Goal: Information Seeking & Learning: Learn about a topic

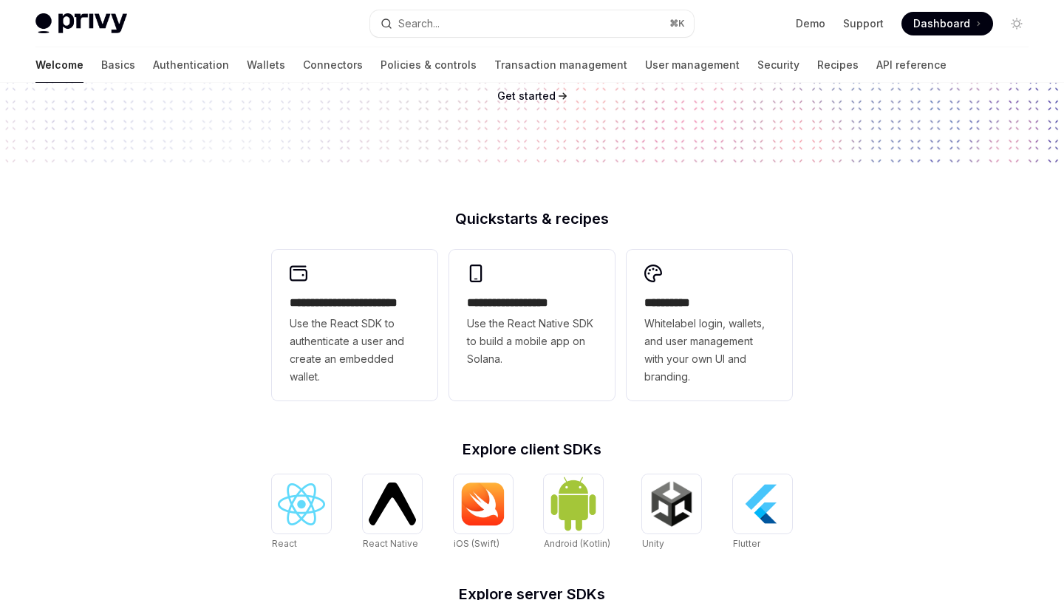
scroll to position [255, 0]
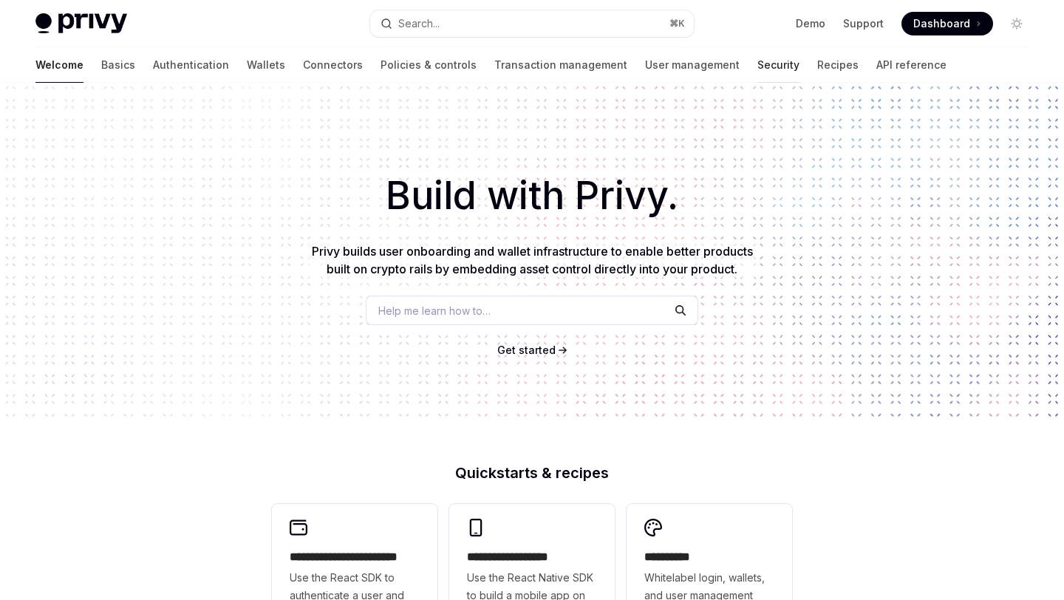
click at [757, 65] on link "Security" at bounding box center [778, 64] width 42 height 35
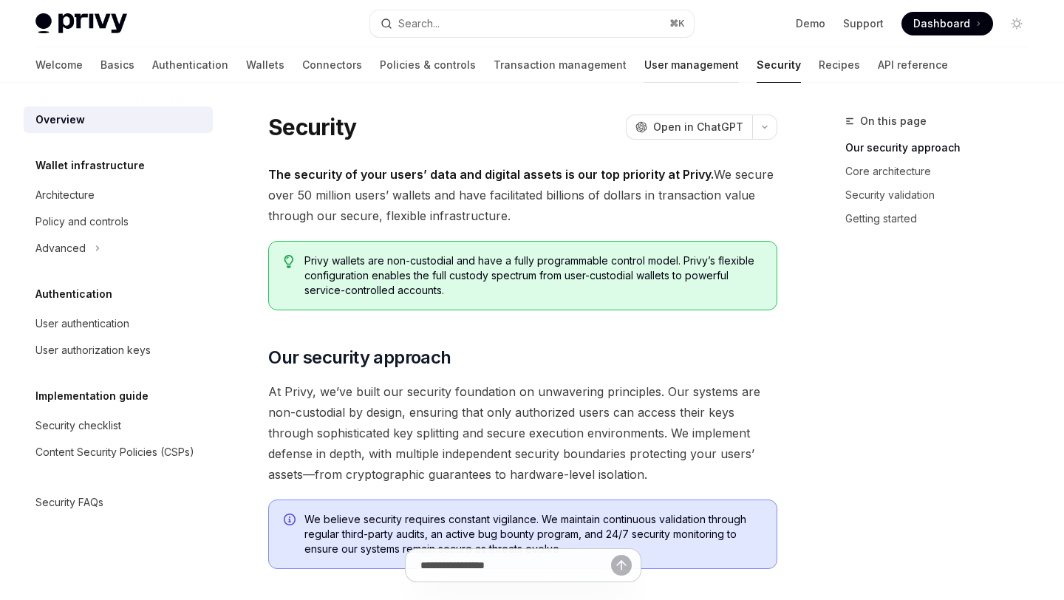
click at [644, 69] on link "User management" at bounding box center [691, 64] width 95 height 35
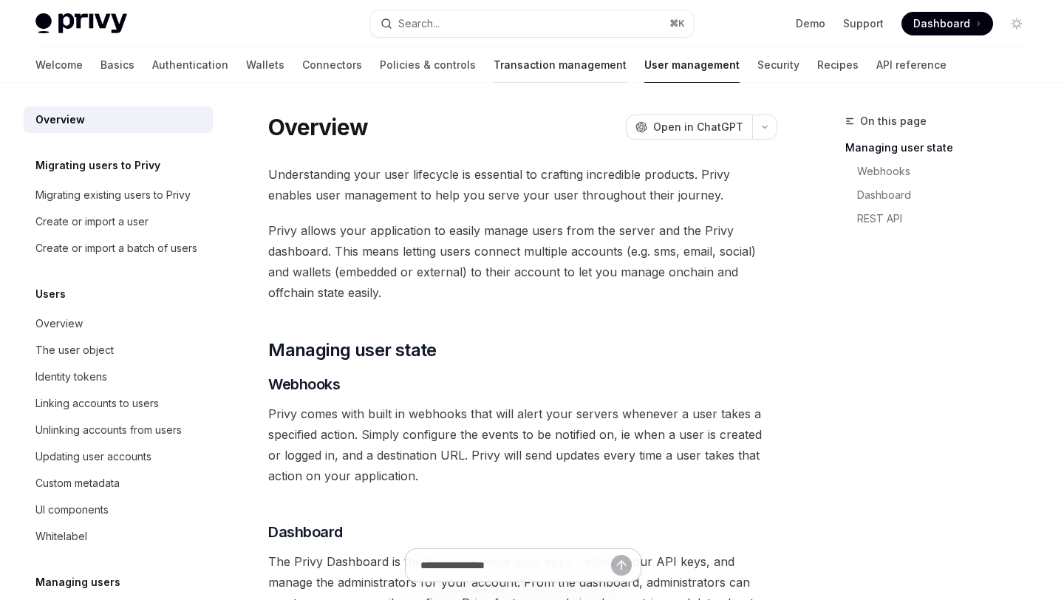
click at [500, 64] on link "Transaction management" at bounding box center [560, 64] width 133 height 35
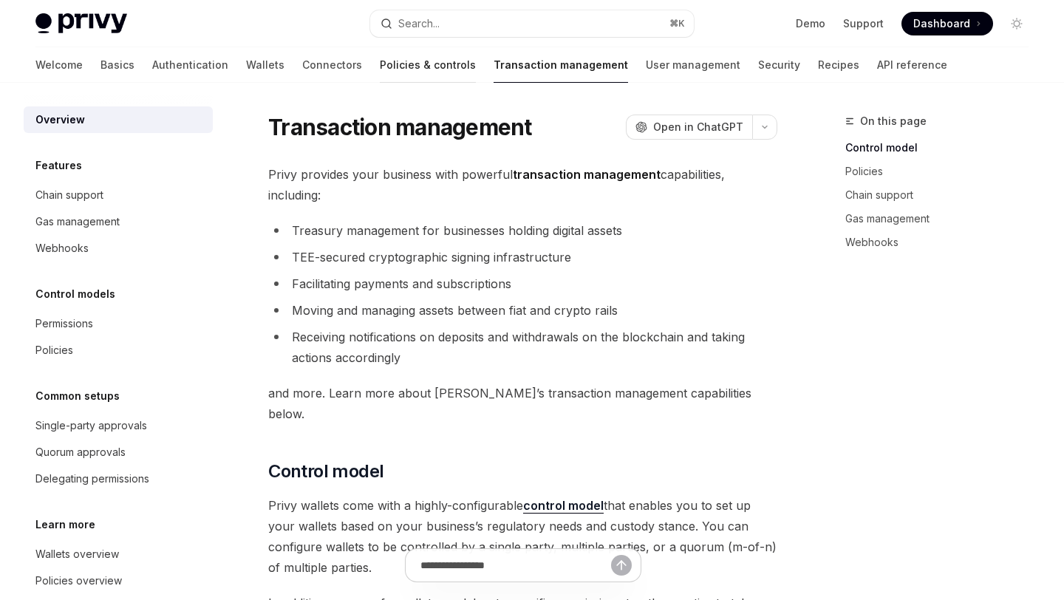
click at [380, 64] on link "Policies & controls" at bounding box center [428, 64] width 96 height 35
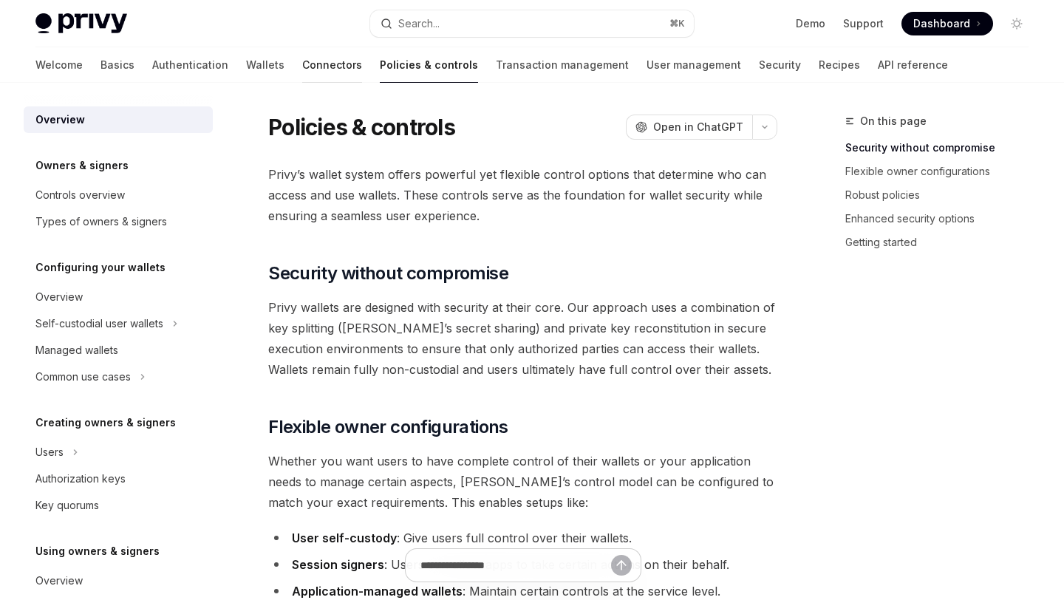
click at [302, 54] on link "Connectors" at bounding box center [332, 64] width 60 height 35
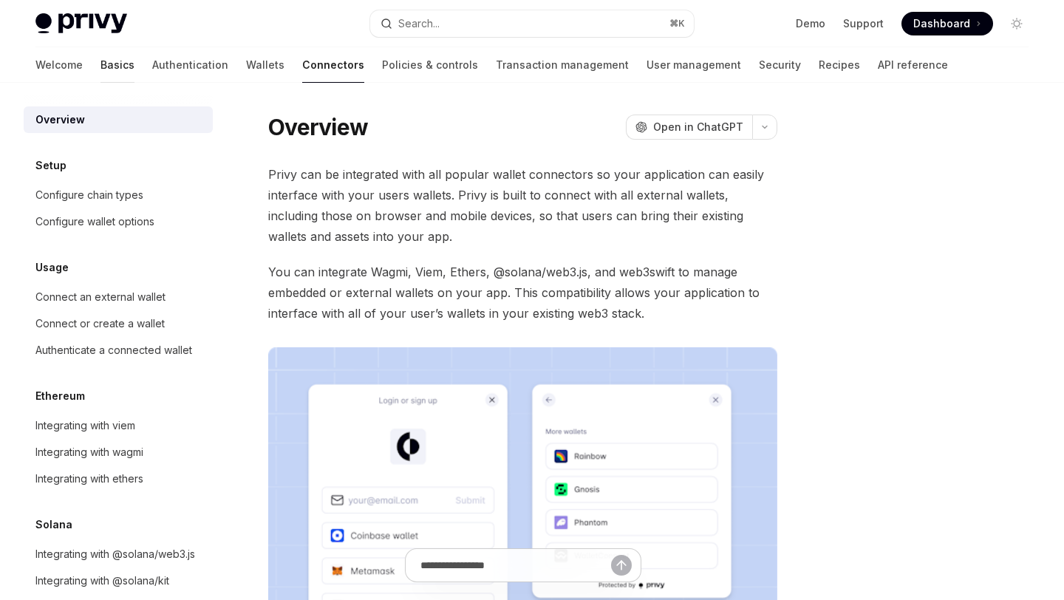
click at [100, 65] on link "Basics" at bounding box center [117, 64] width 34 height 35
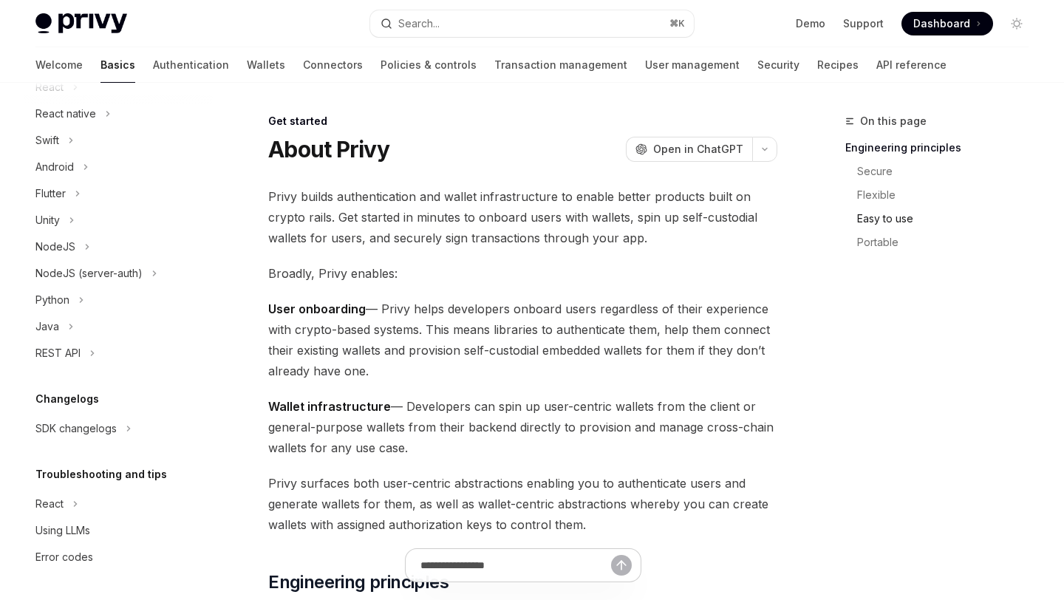
click at [883, 218] on link "Easy to use" at bounding box center [948, 219] width 183 height 24
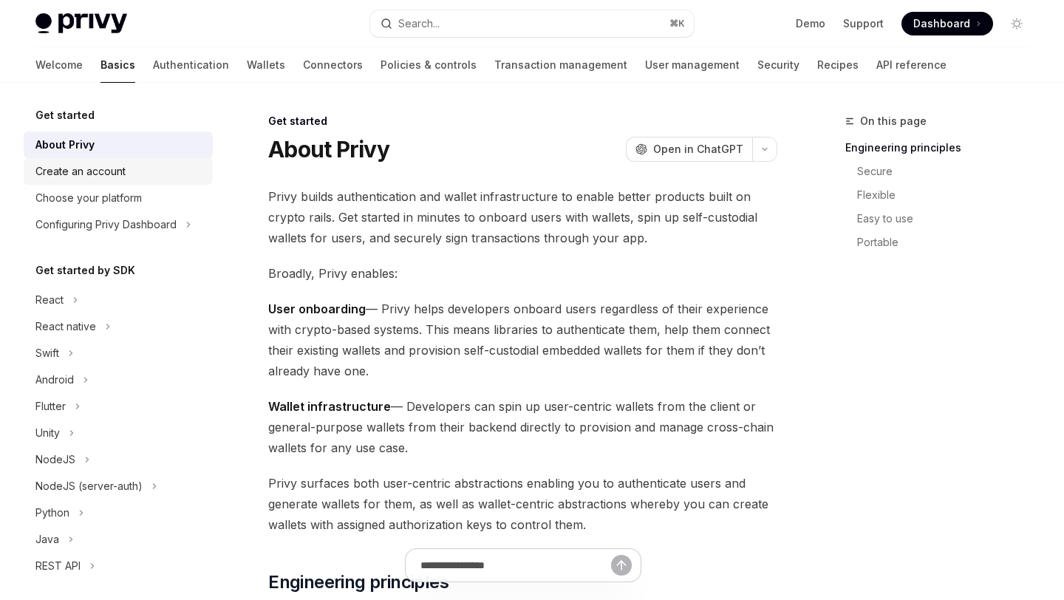
click at [109, 174] on div "Create an account" at bounding box center [80, 172] width 90 height 18
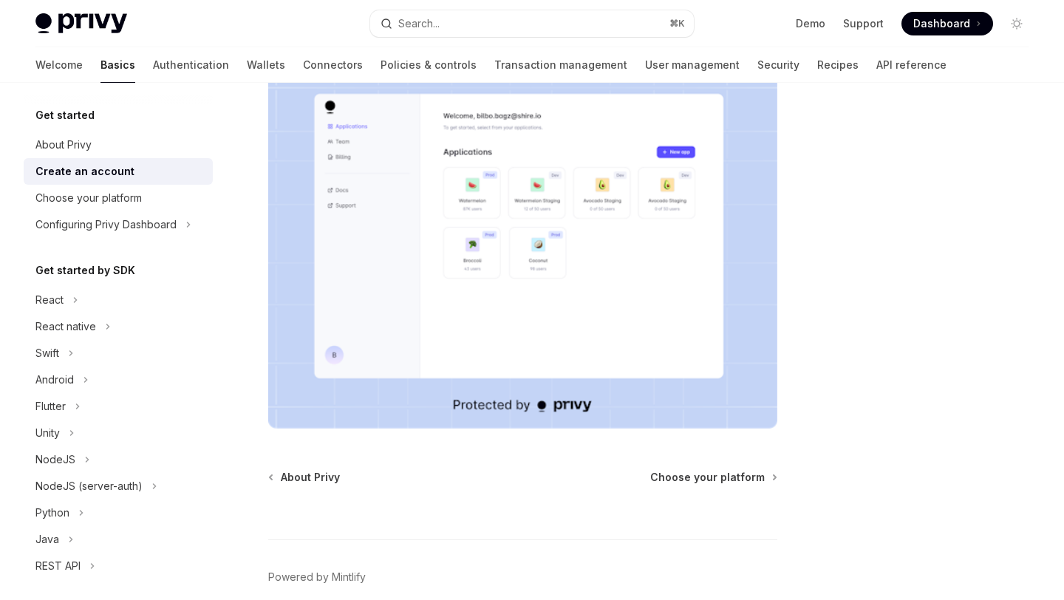
scroll to position [330, 0]
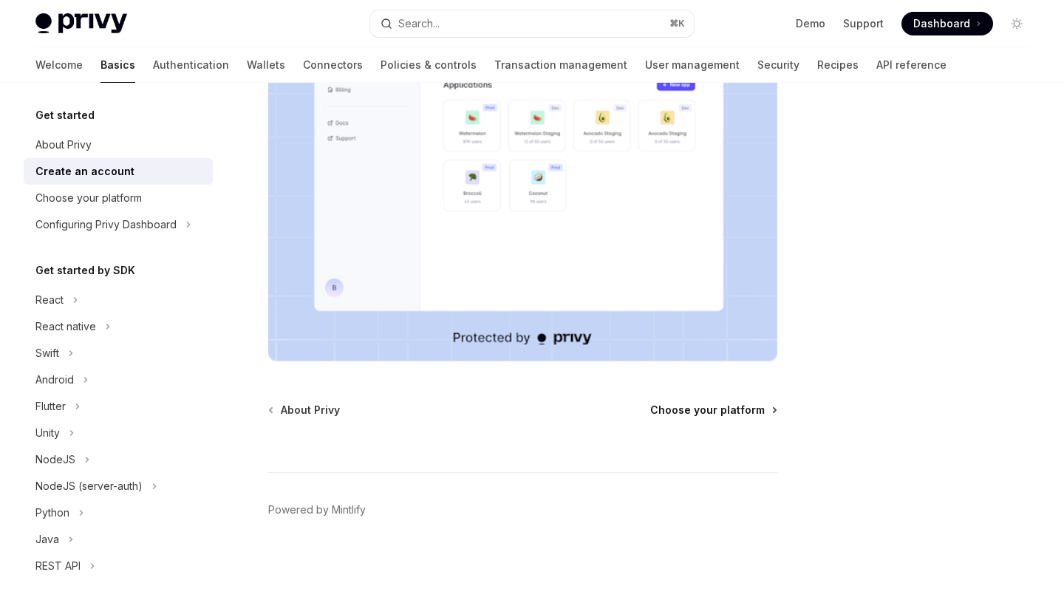
click at [732, 406] on span "Choose your platform" at bounding box center [707, 410] width 115 height 15
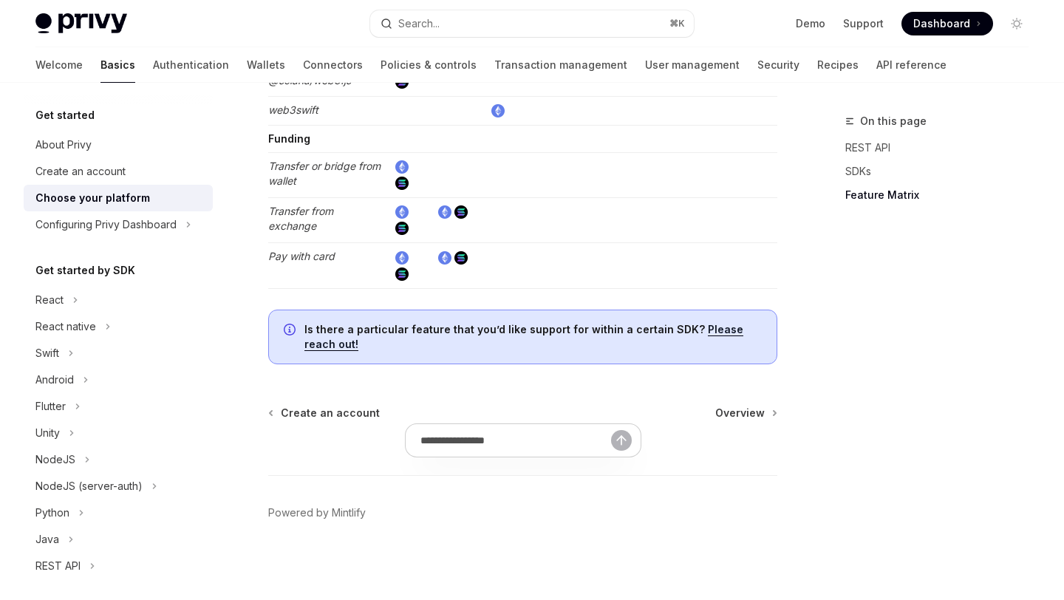
scroll to position [2909, 0]
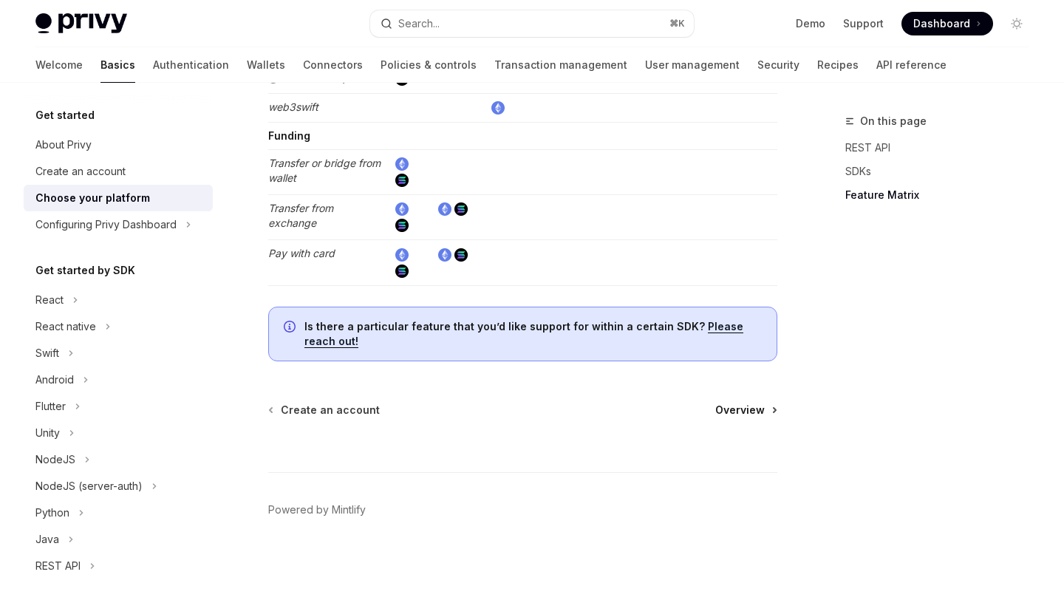
click at [740, 413] on span "Overview" at bounding box center [740, 410] width 50 height 15
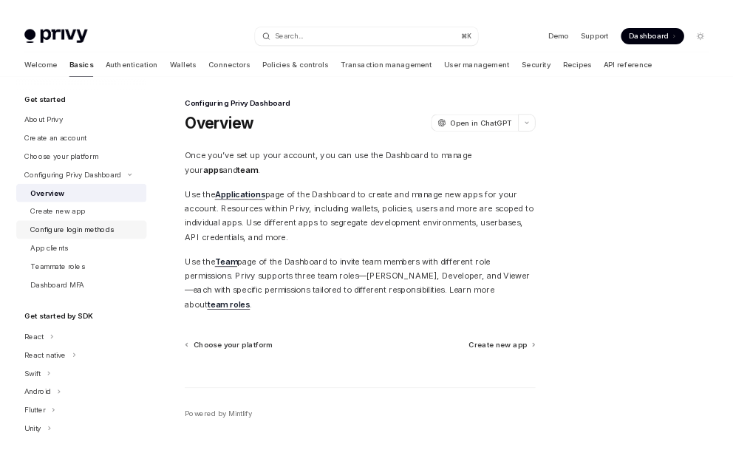
scroll to position [180, 0]
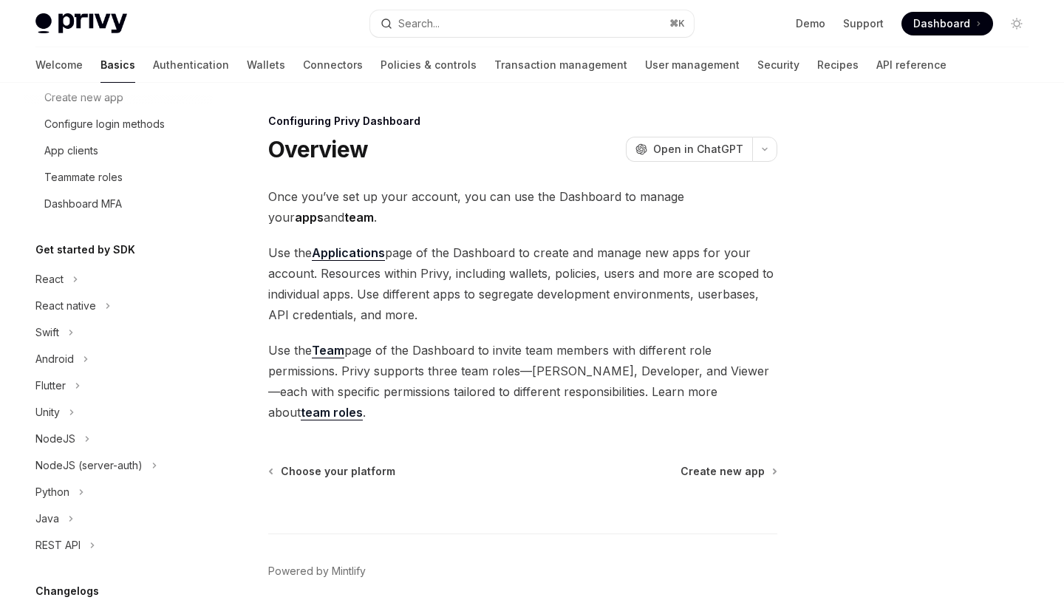
type textarea "*"
